Goal: Consume media (video, audio): Consume media (video, audio)

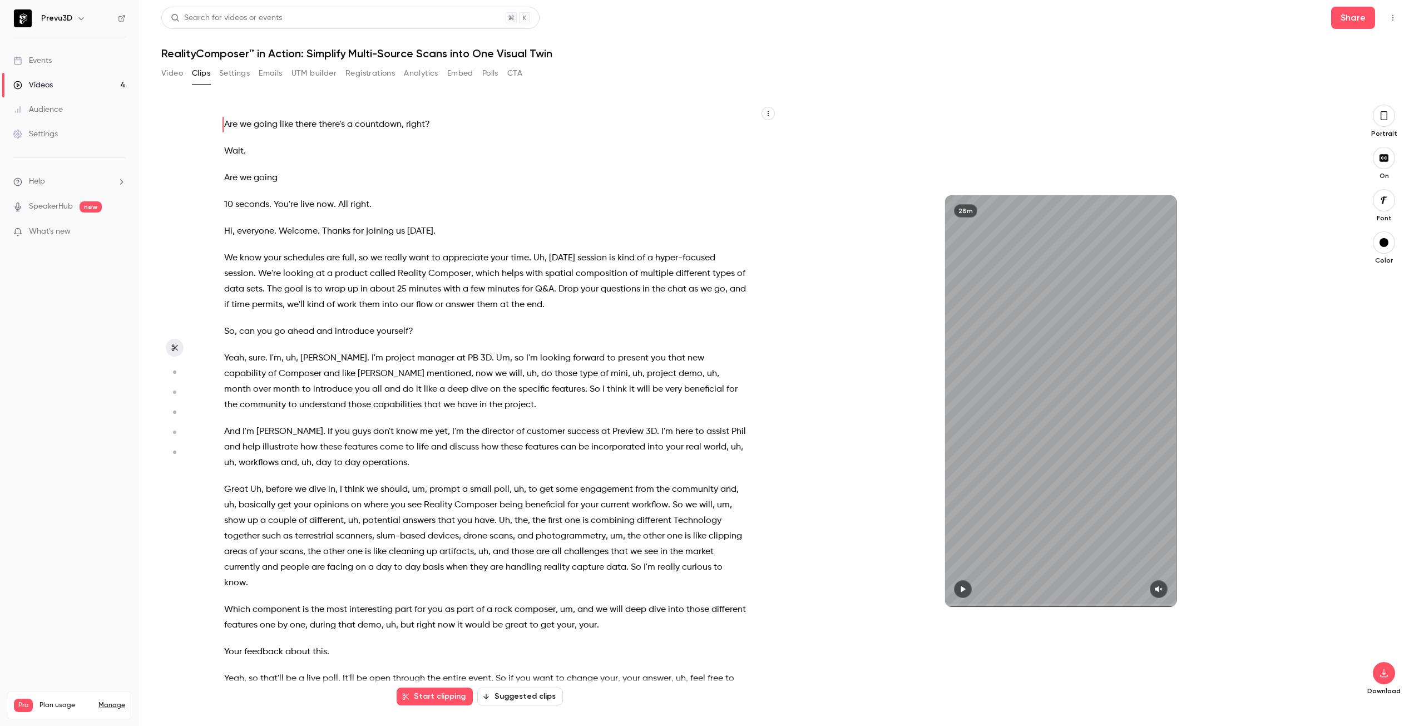
click at [1383, 118] on icon "button" at bounding box center [1384, 116] width 9 height 12
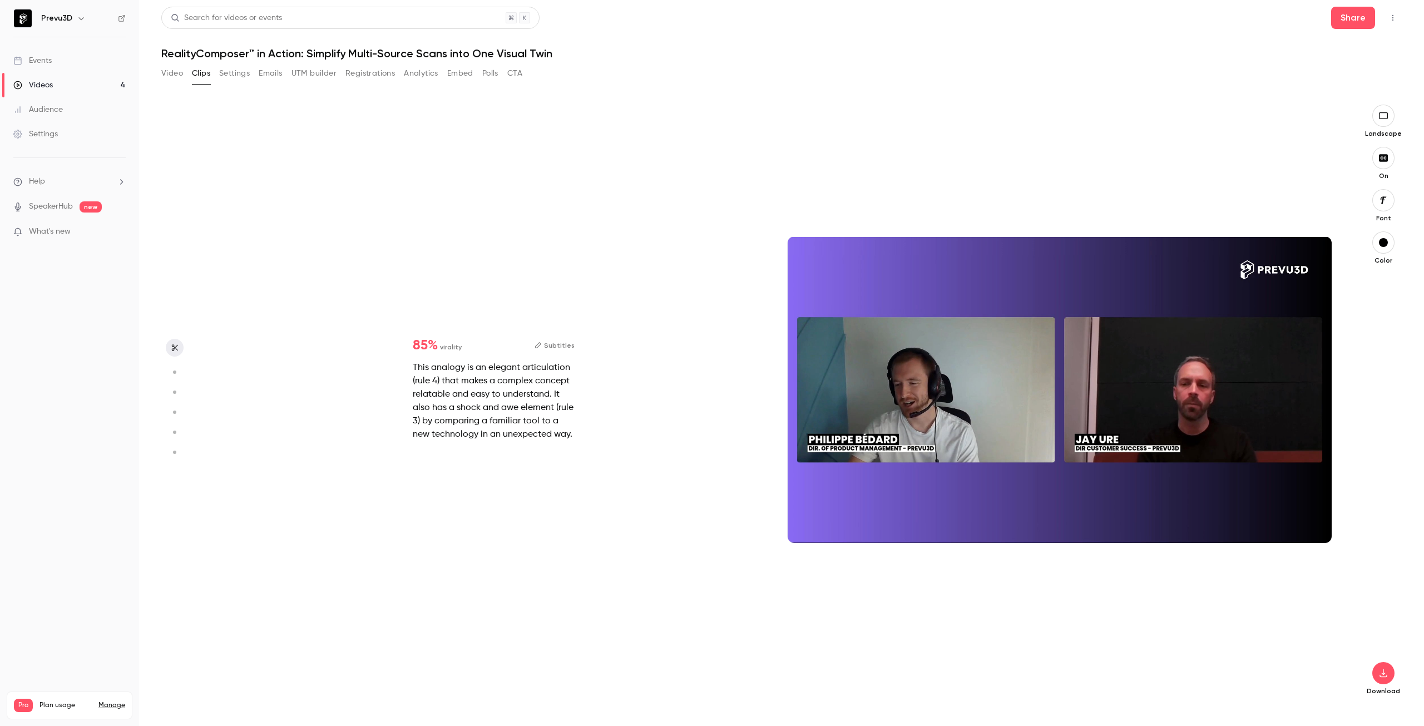
scroll to position [601, 0]
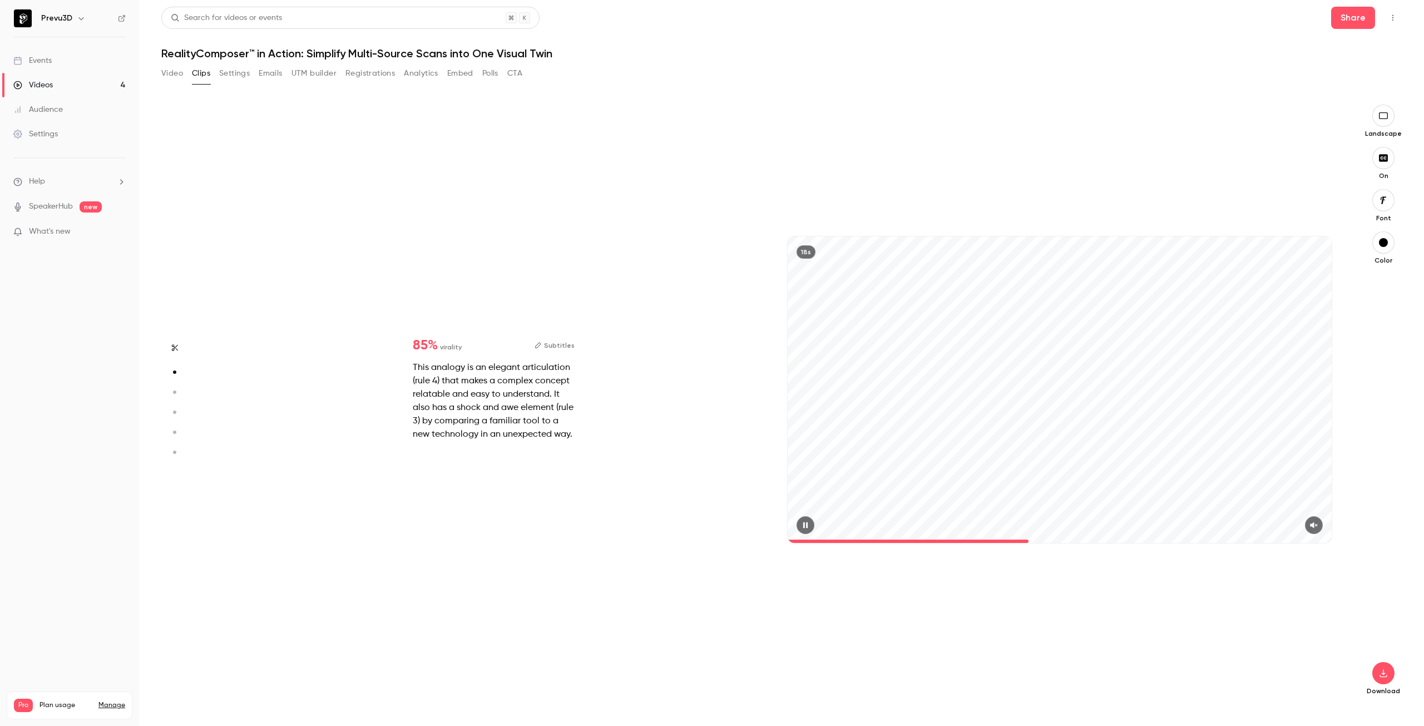
click at [1316, 524] on icon "button" at bounding box center [1314, 525] width 9 height 8
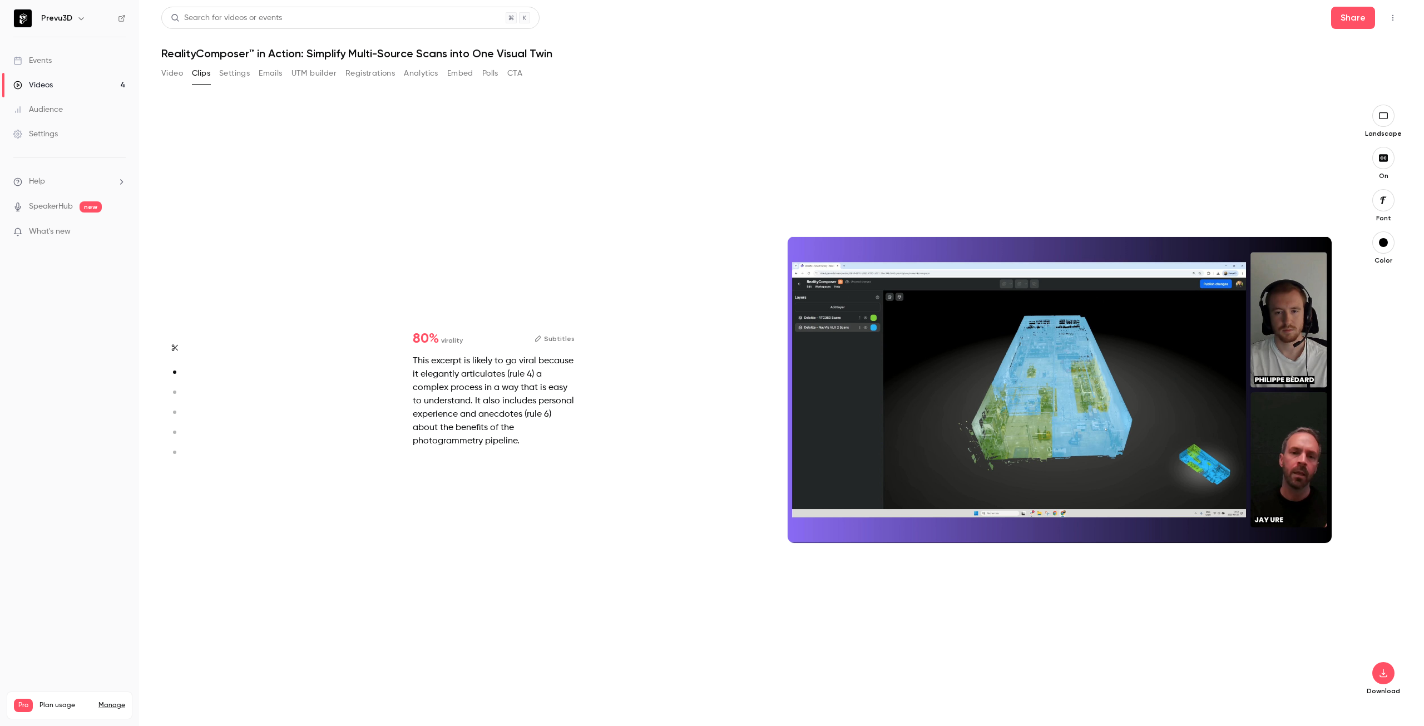
type input "*"
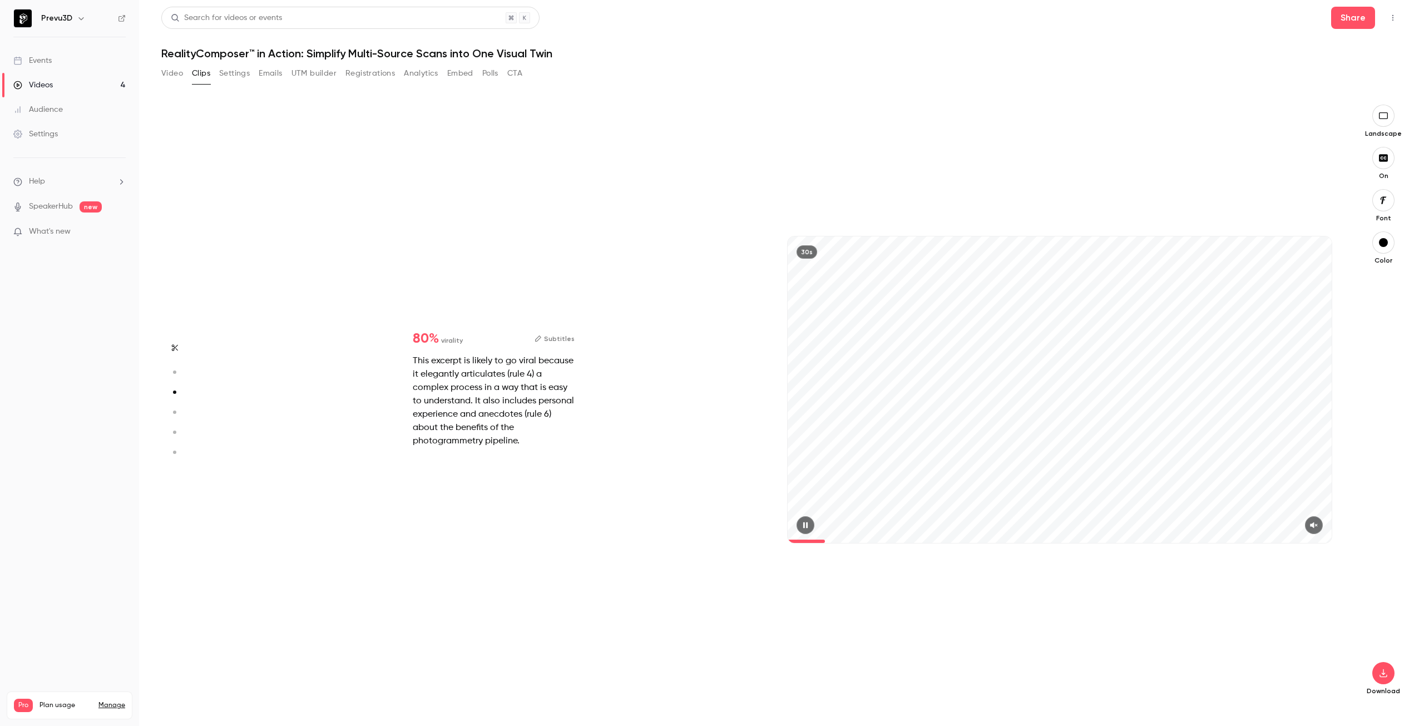
click at [1315, 519] on button "button" at bounding box center [1314, 525] width 18 height 18
click at [806, 521] on button "button" at bounding box center [806, 525] width 18 height 18
type input "*"
click at [1315, 526] on icon "button" at bounding box center [1313, 525] width 7 height 6
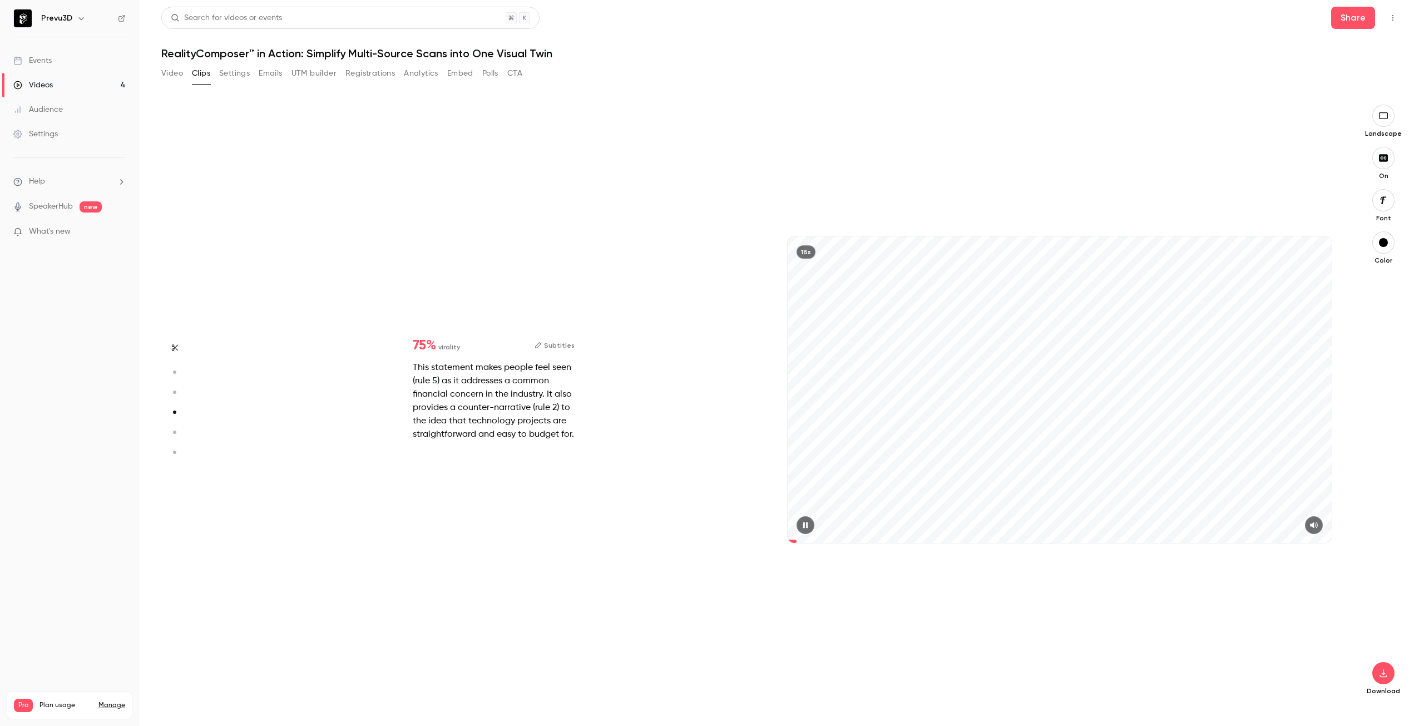
click at [797, 539] on span at bounding box center [1060, 541] width 544 height 18
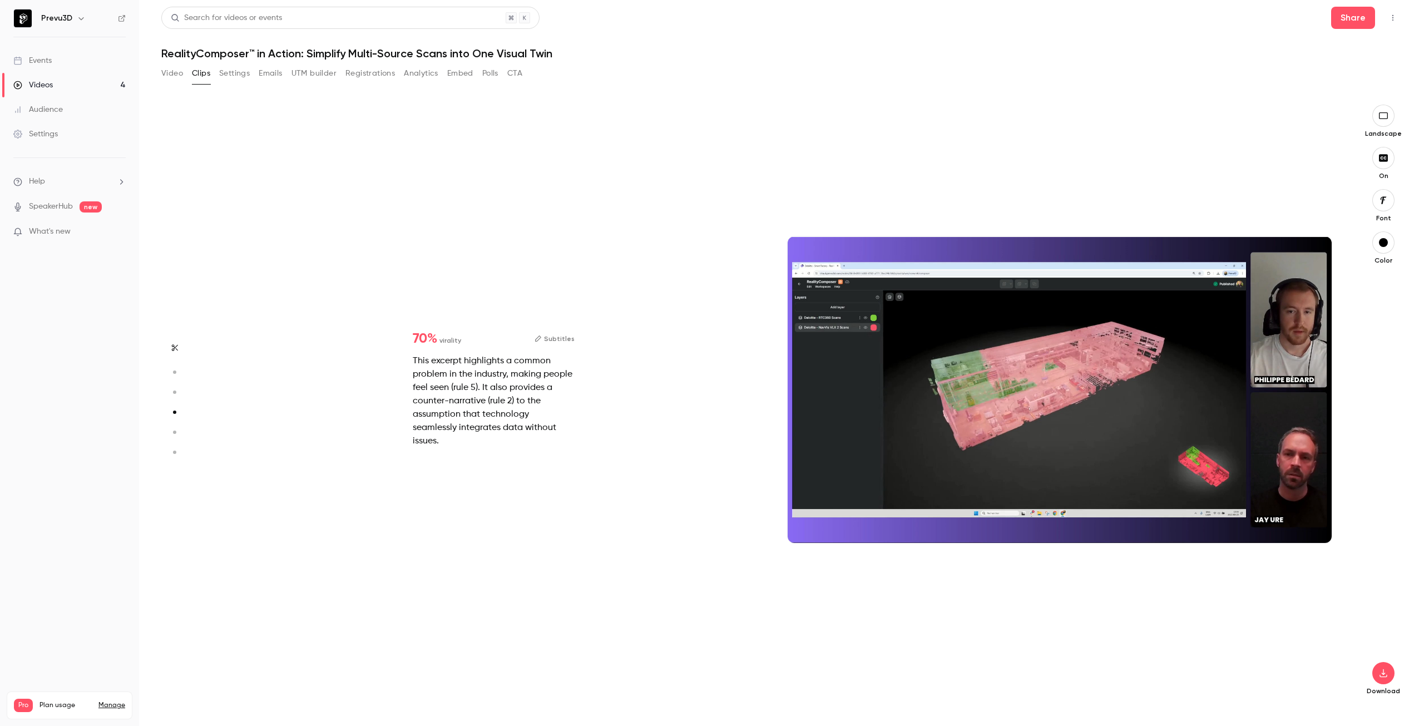
type input "*"
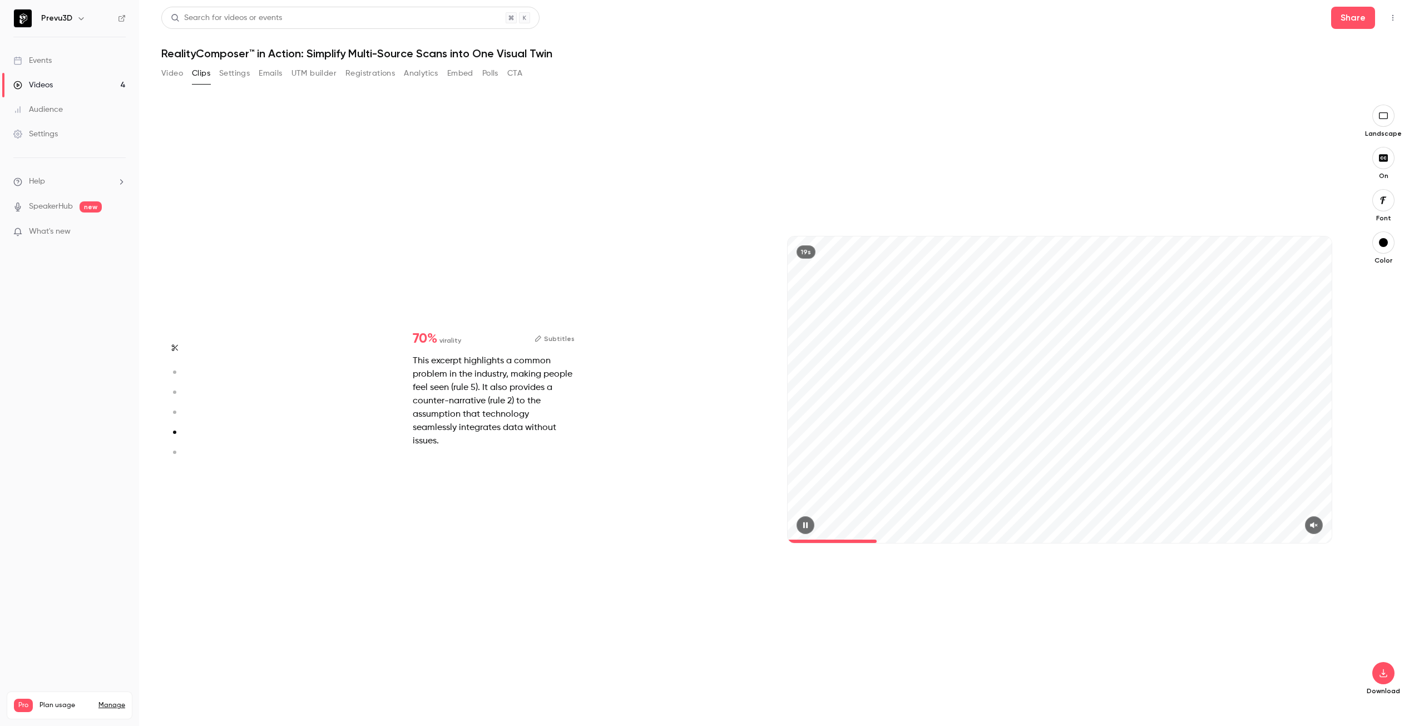
click at [1310, 524] on button "button" at bounding box center [1314, 525] width 18 height 18
click at [796, 540] on span at bounding box center [792, 541] width 8 height 3
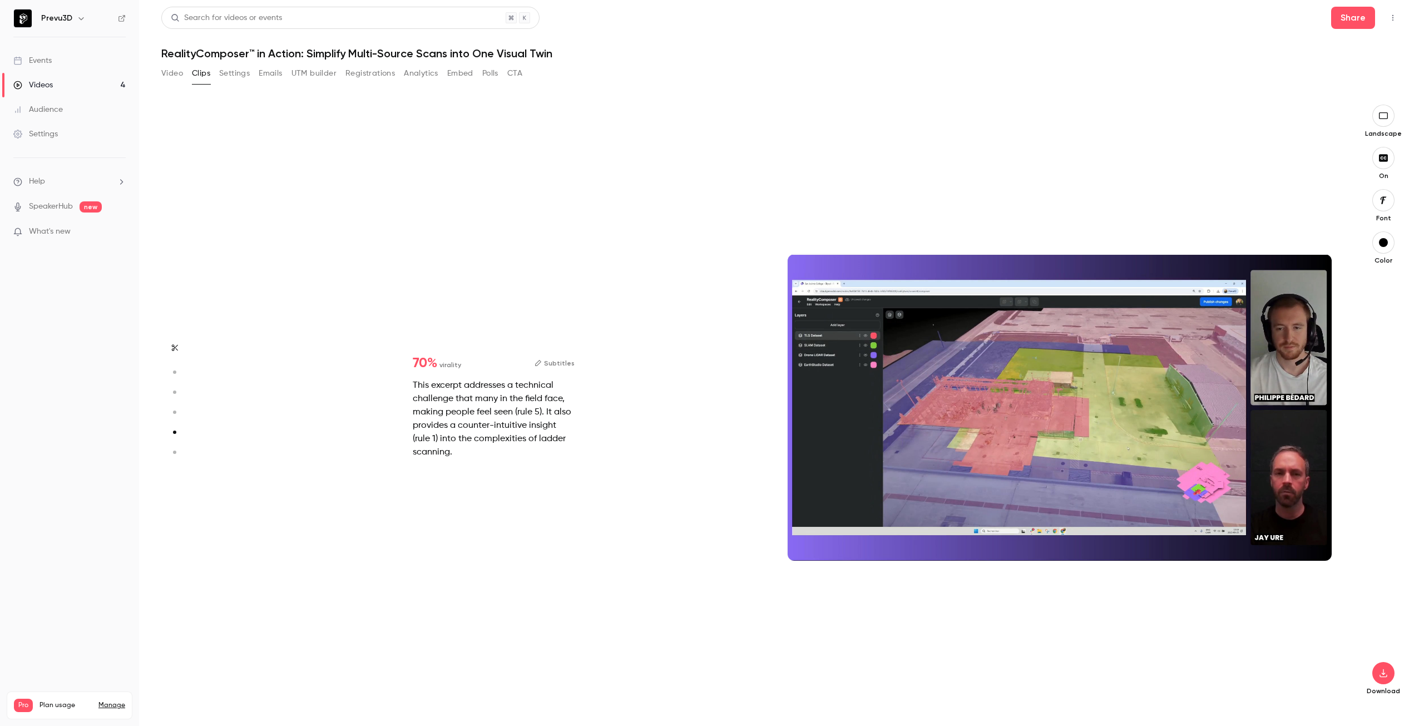
type input "*"
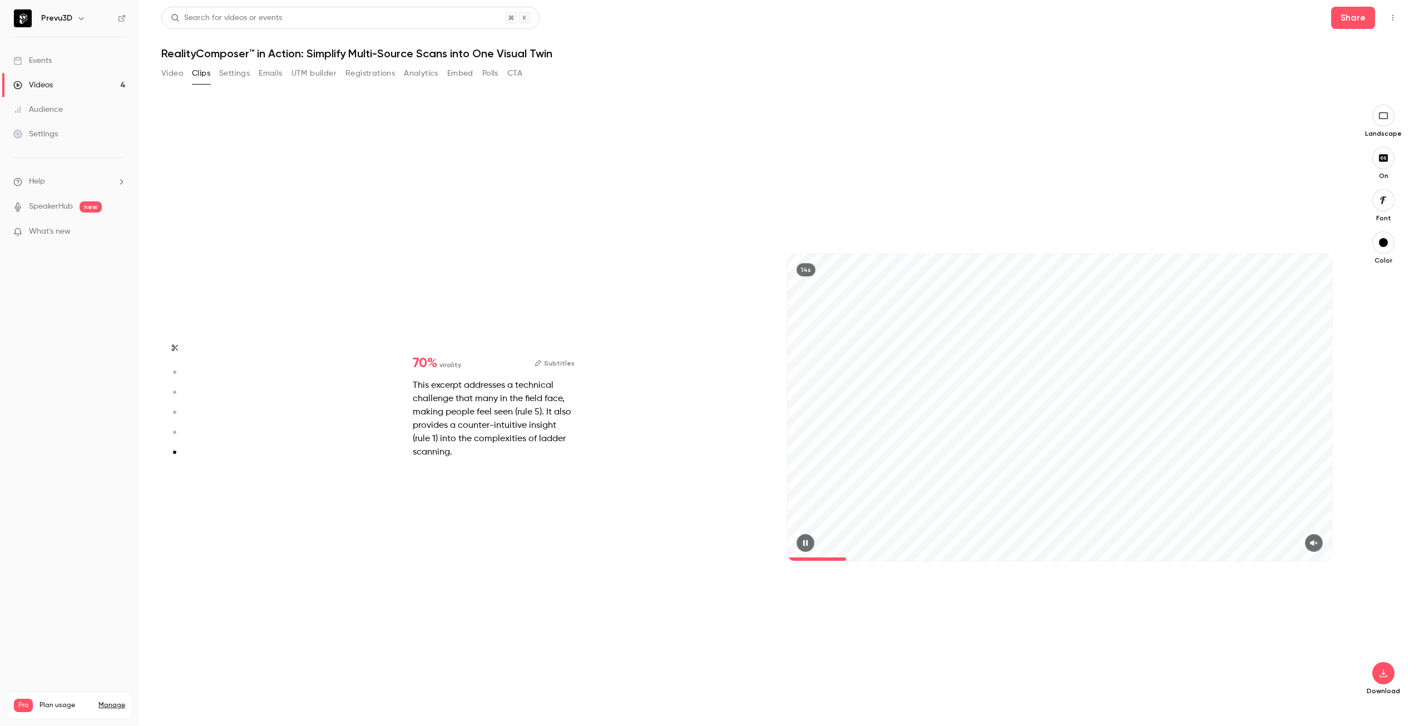
click at [1321, 540] on button "button" at bounding box center [1314, 543] width 18 height 18
click at [796, 559] on span at bounding box center [881, 558] width 187 height 3
type input "*"
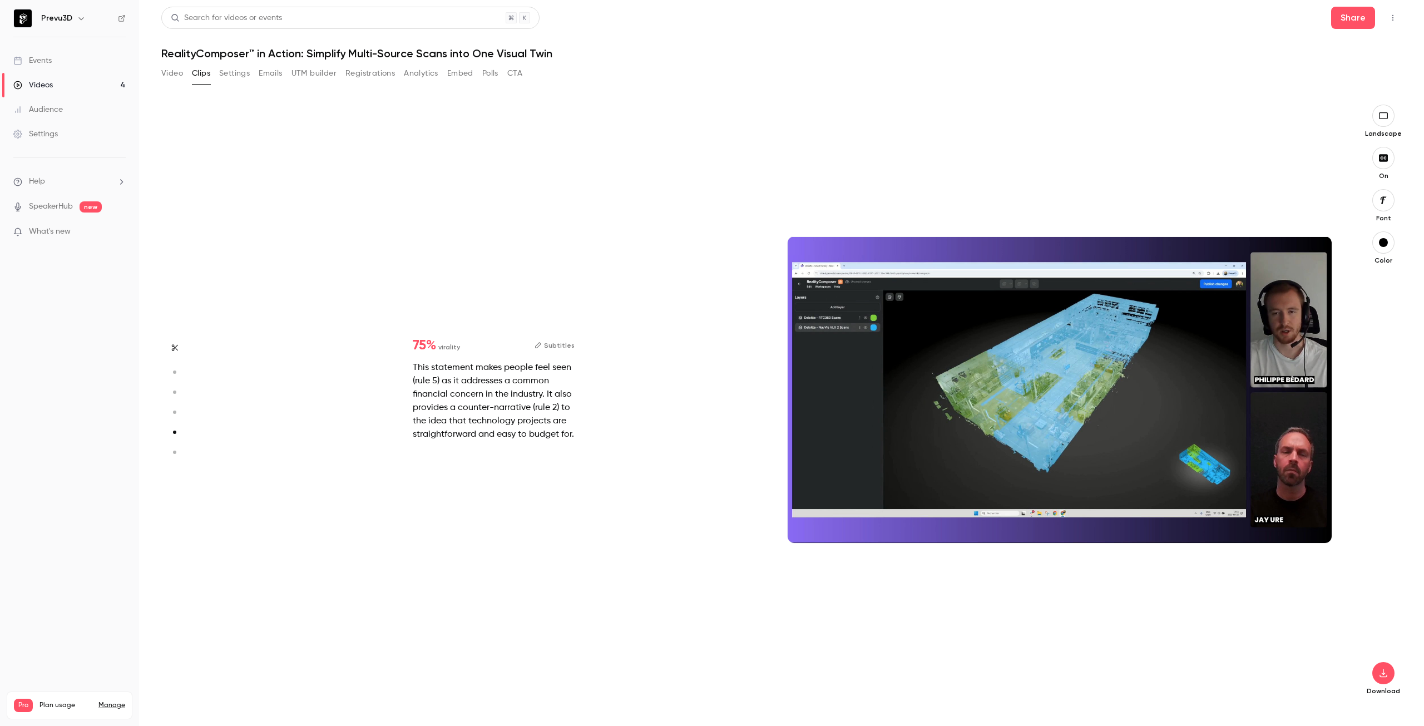
type input "*"
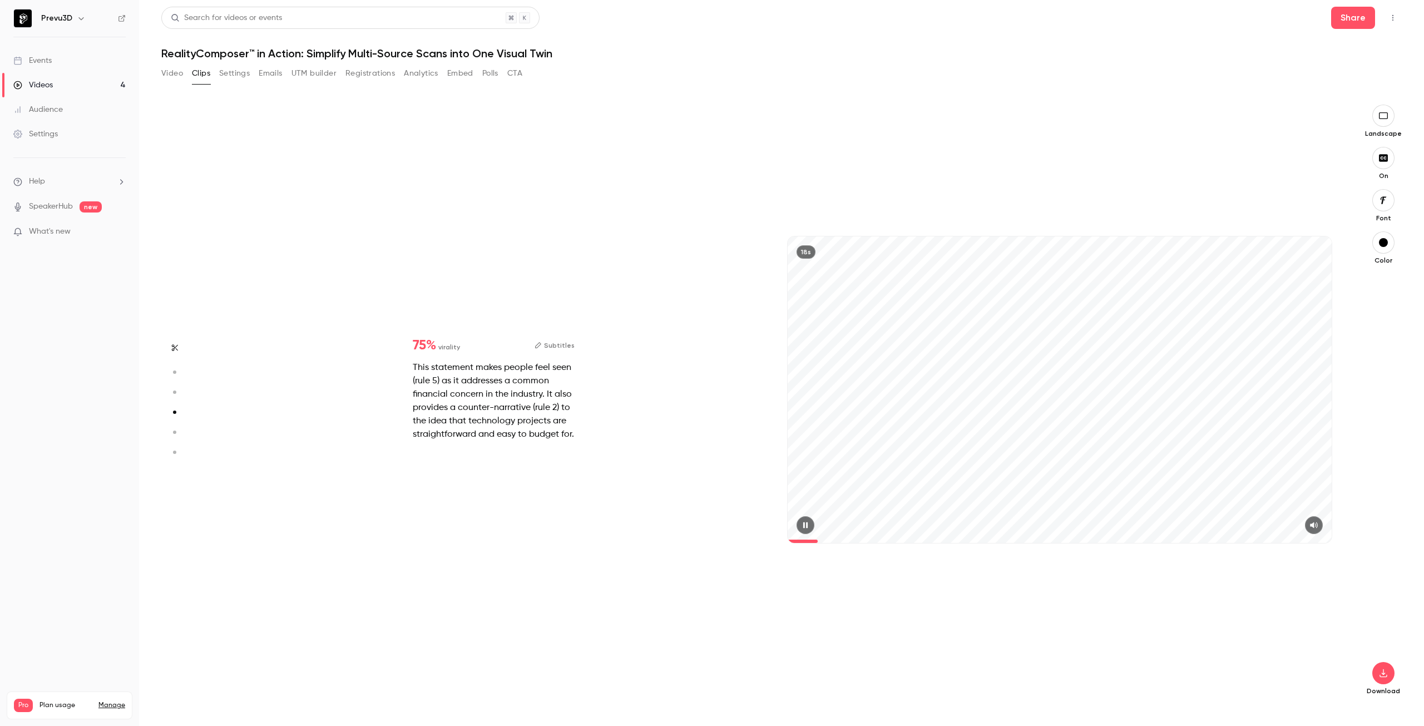
click at [180, 371] on button "button" at bounding box center [175, 372] width 18 height 18
type input "*"
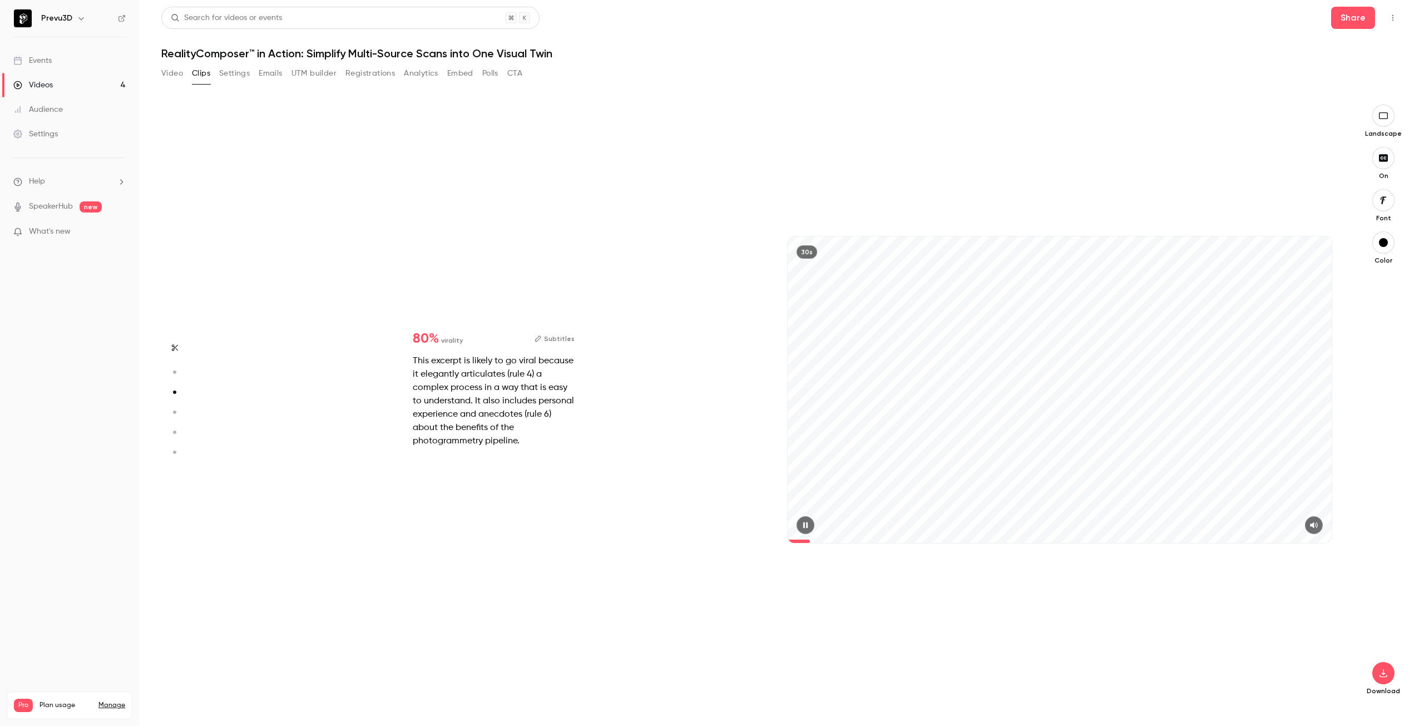
click at [805, 523] on icon "button" at bounding box center [805, 525] width 4 height 6
click at [1388, 683] on button "button" at bounding box center [1383, 673] width 22 height 22
click at [1318, 656] on span "Full HD" at bounding box center [1300, 652] width 127 height 12
type input "***"
